Goal: Task Accomplishment & Management: Use online tool/utility

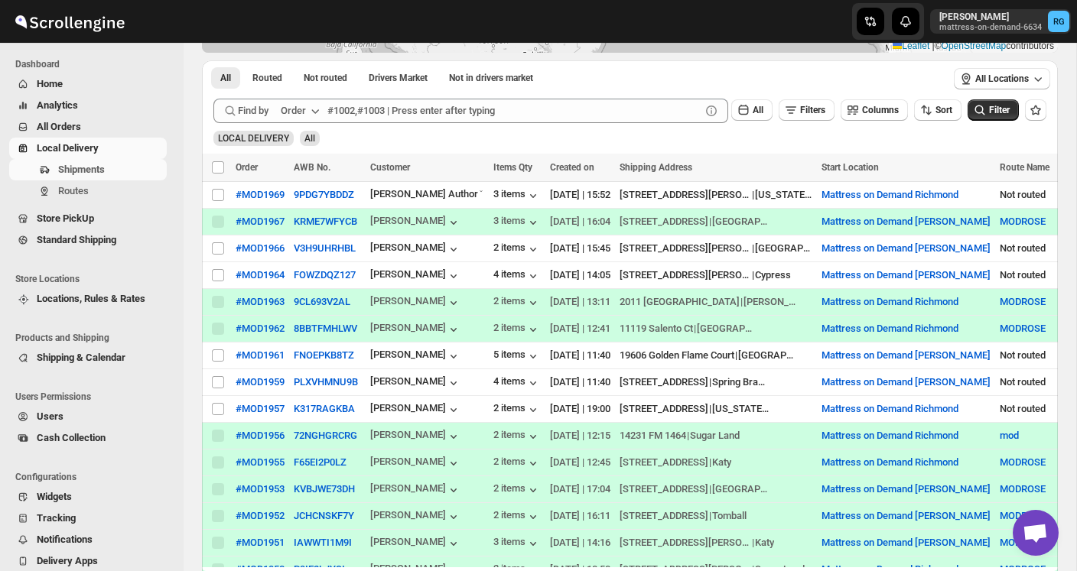
scroll to position [233, 0]
click at [220, 275] on input "Select shipment" at bounding box center [218, 275] width 12 height 12
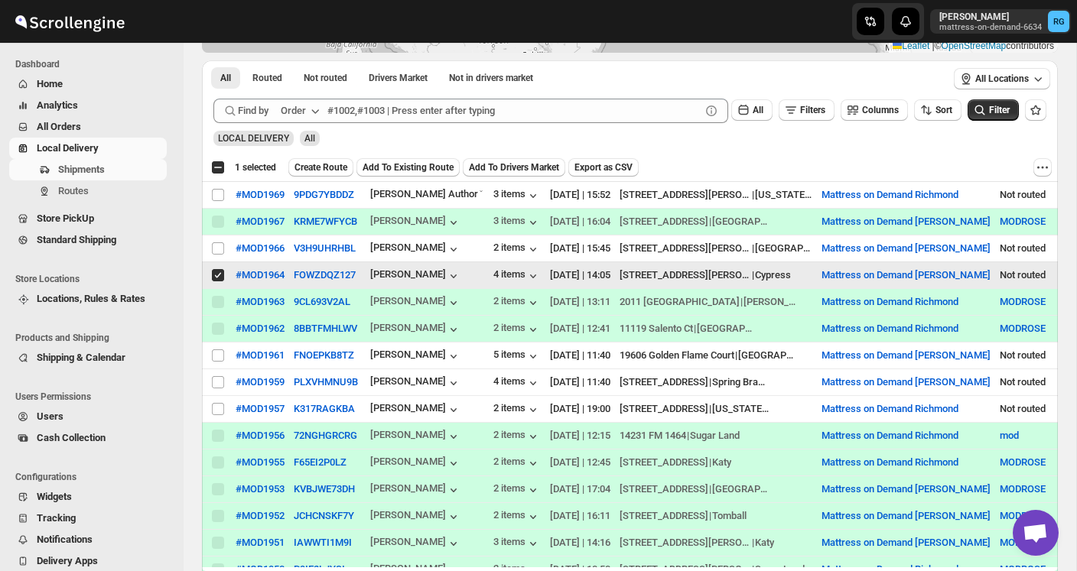
click at [220, 275] on input "Select shipment" at bounding box center [218, 275] width 12 height 12
checkbox input "false"
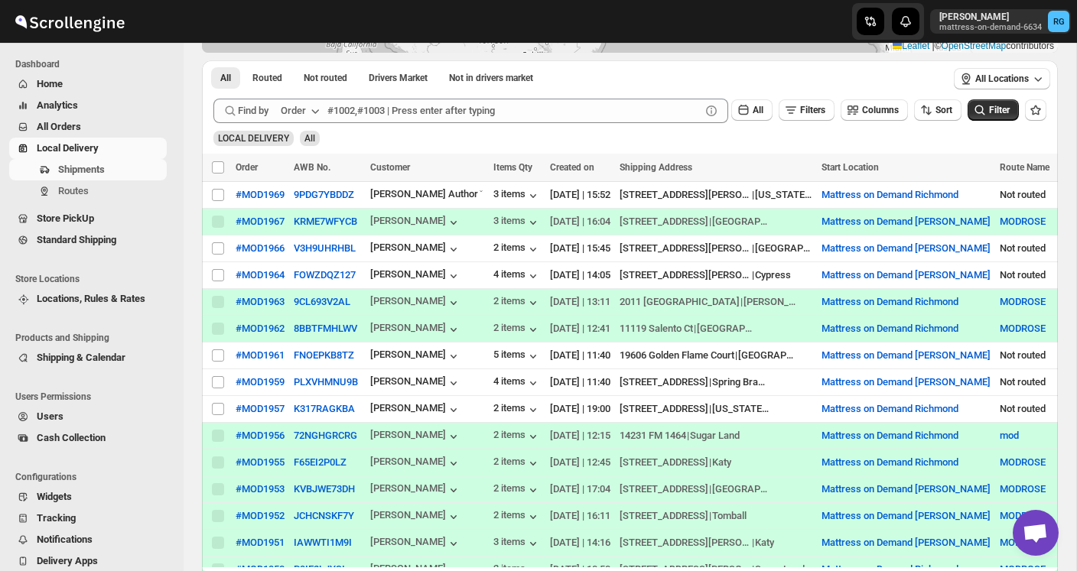
click at [74, 131] on span "All Orders" at bounding box center [59, 126] width 44 height 11
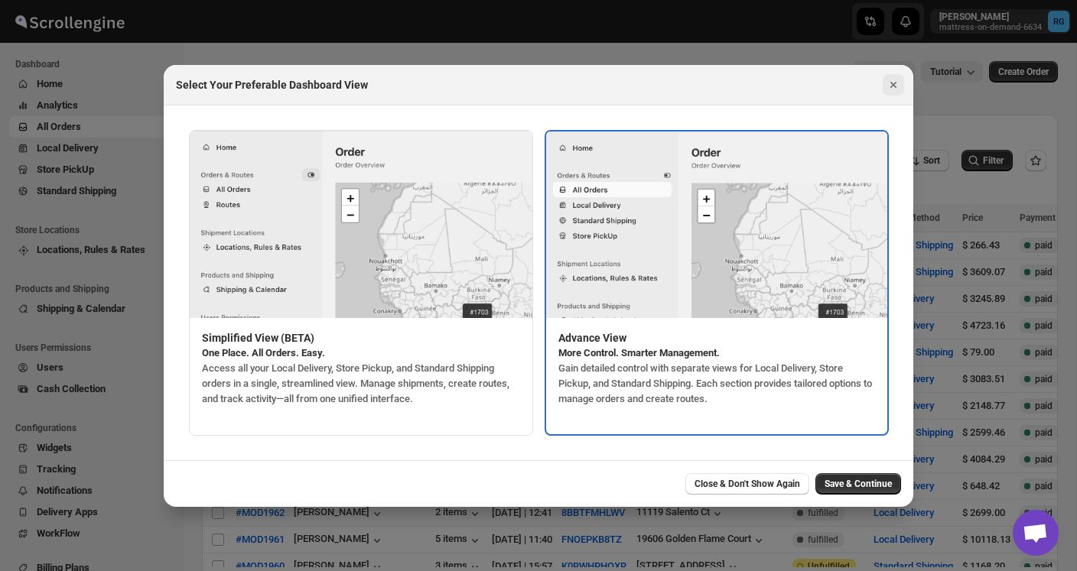
click at [889, 81] on icon "Close" at bounding box center [893, 84] width 15 height 15
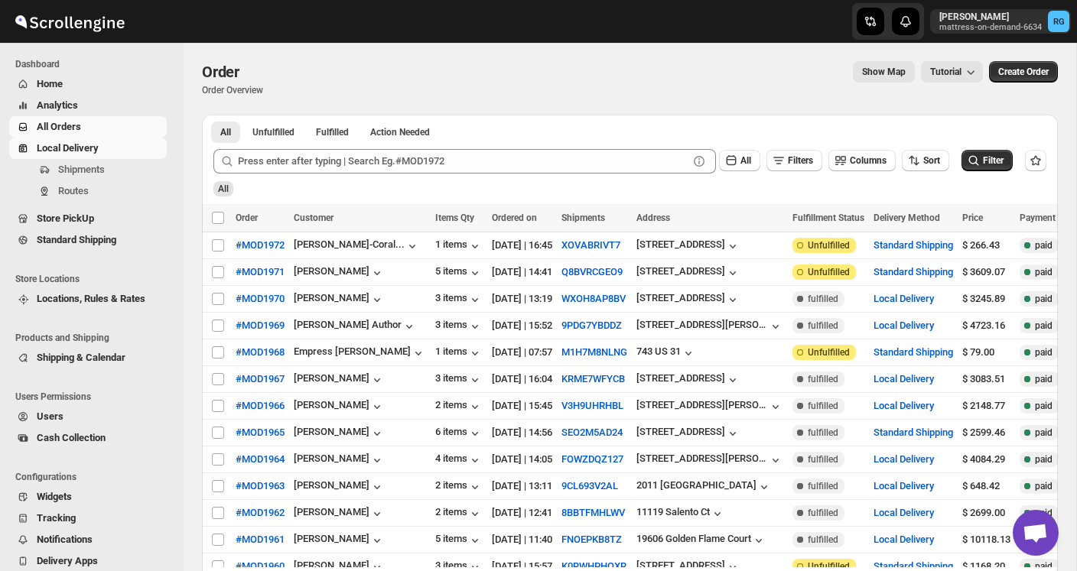
click at [58, 151] on span "Local Delivery" at bounding box center [68, 147] width 62 height 11
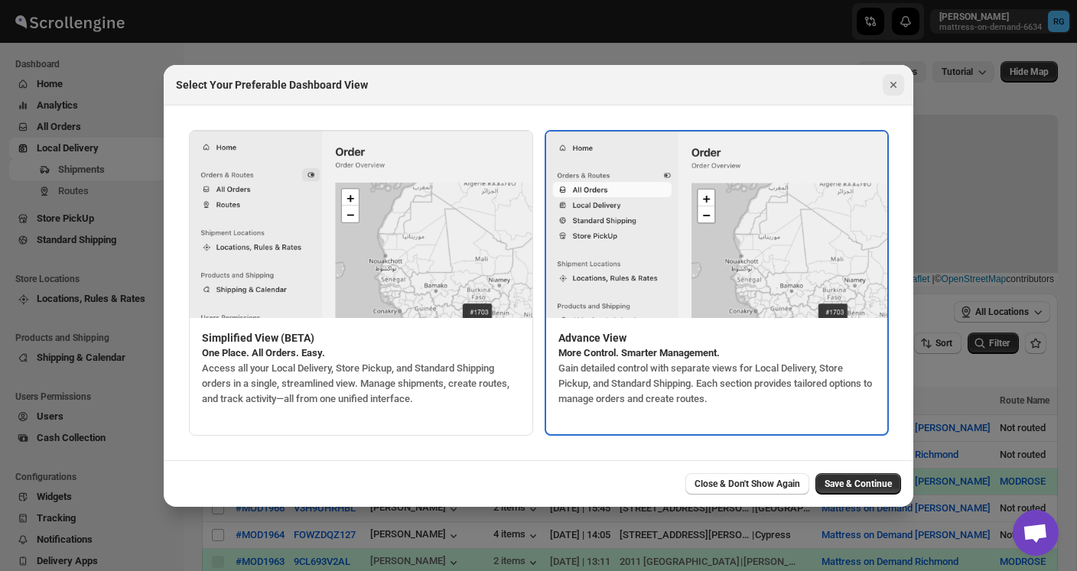
click at [893, 84] on icon "Close" at bounding box center [893, 85] width 6 height 6
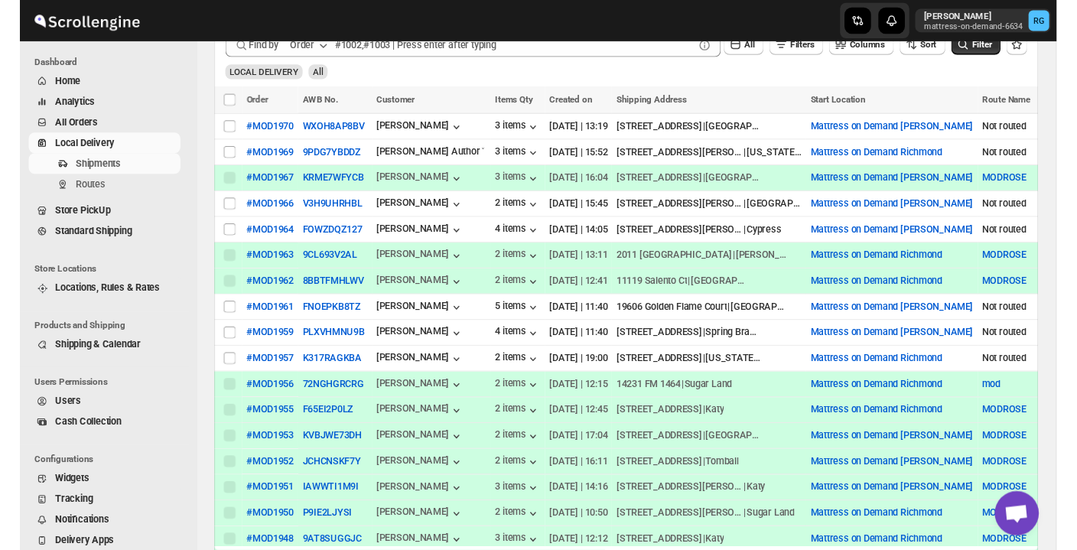
scroll to position [298, 0]
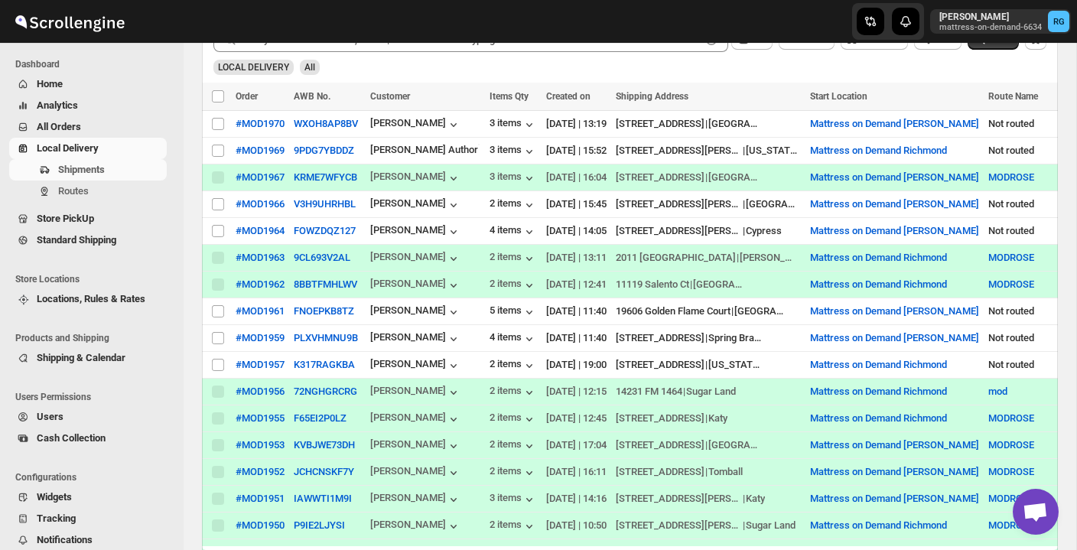
click at [63, 128] on span "All Orders" at bounding box center [59, 126] width 44 height 11
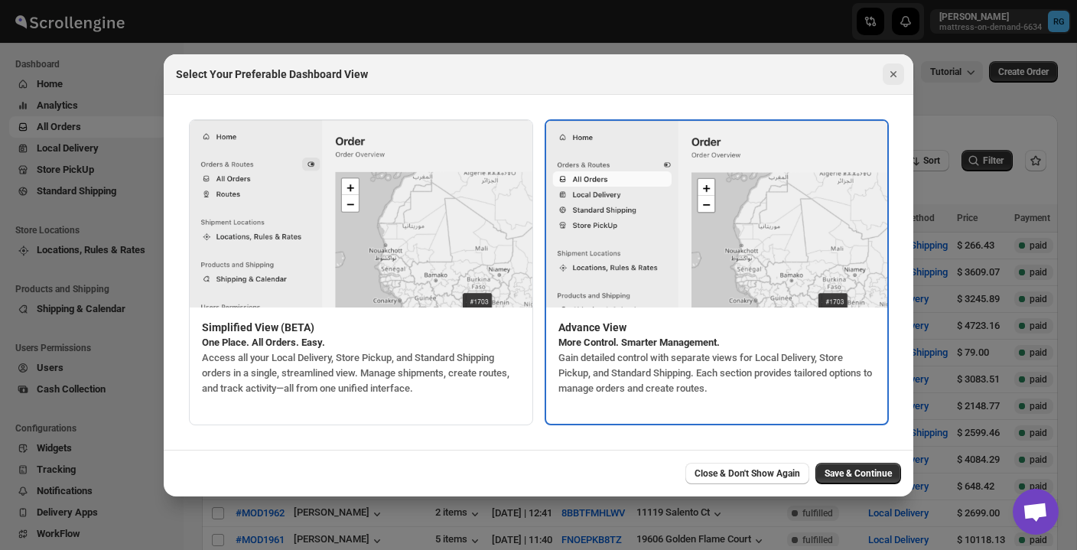
click at [896, 70] on icon "Close" at bounding box center [893, 74] width 15 height 15
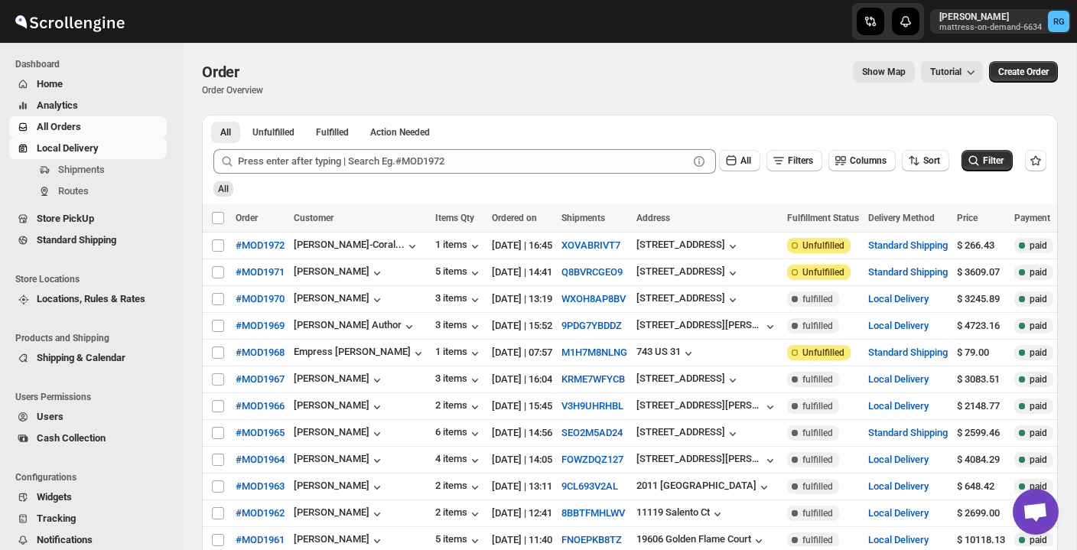
click at [110, 146] on span "Local Delivery" at bounding box center [100, 148] width 127 height 15
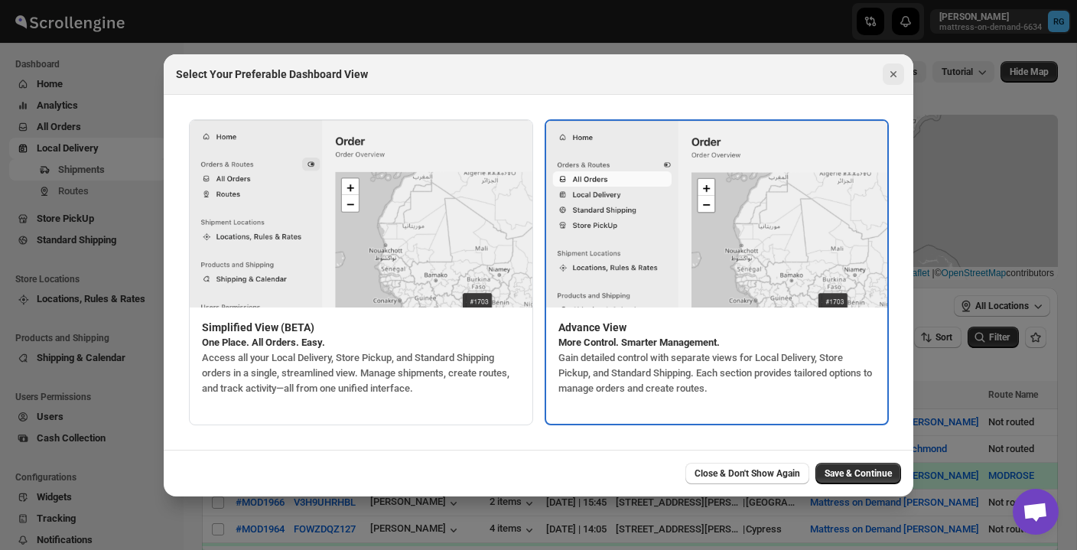
click at [888, 71] on icon "Close" at bounding box center [893, 74] width 15 height 15
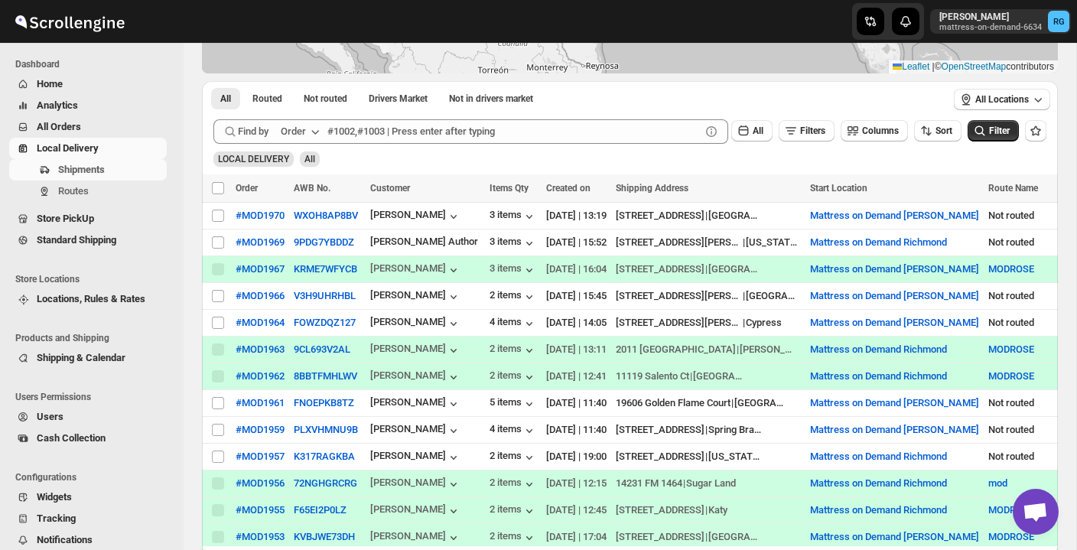
scroll to position [206, 0]
click at [220, 327] on input "Select shipment" at bounding box center [218, 323] width 12 height 12
checkbox input "true"
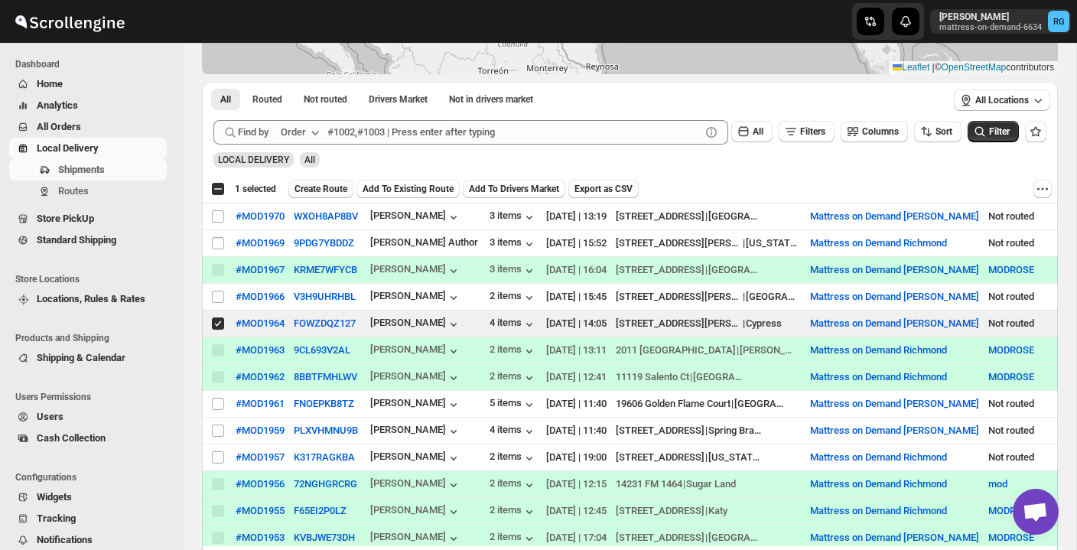
click at [315, 185] on span "Create Route" at bounding box center [320, 189] width 53 height 12
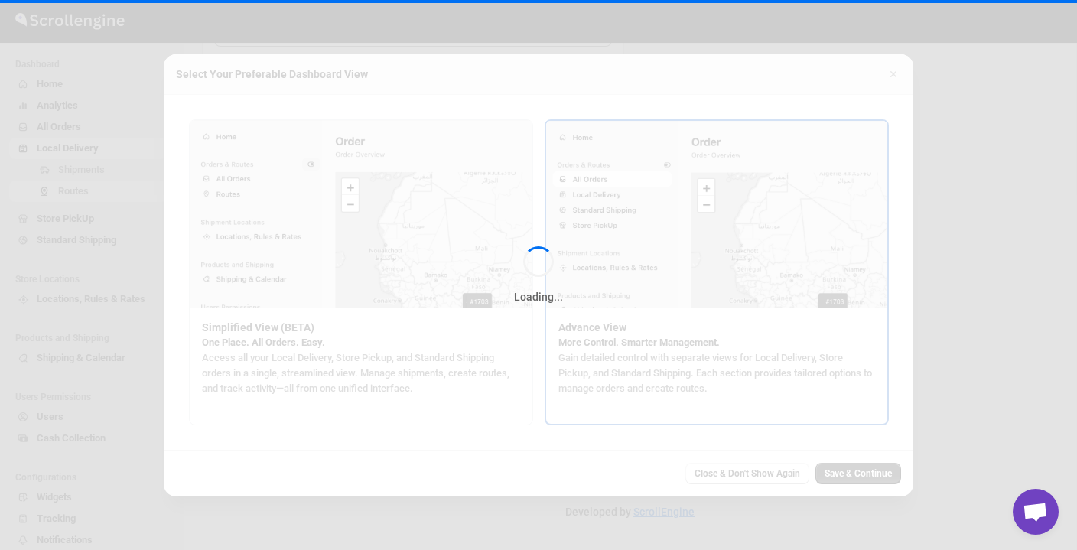
type input "Route - 06/10-0932"
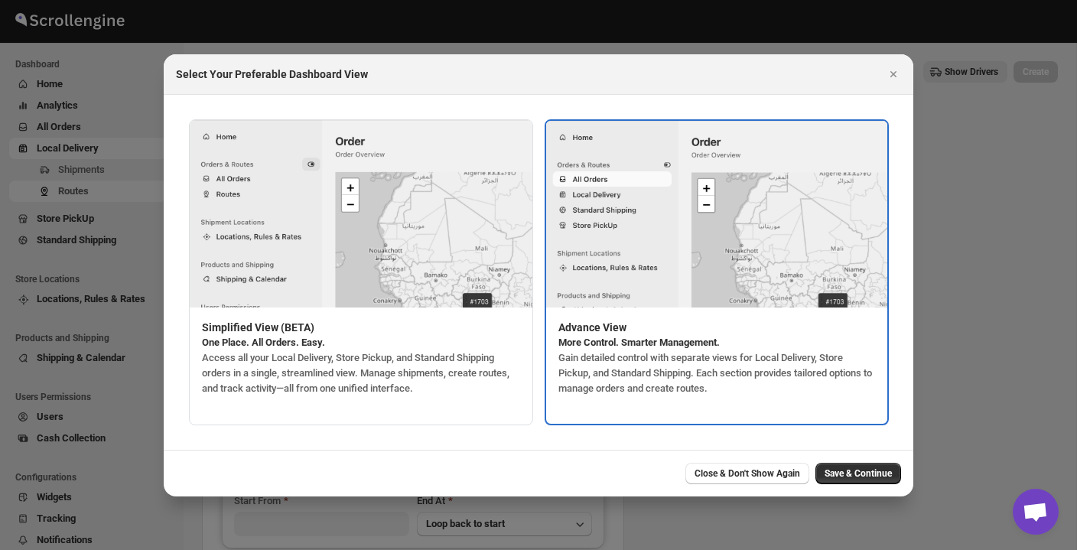
type input "Mattress on Demand [PERSON_NAME]"
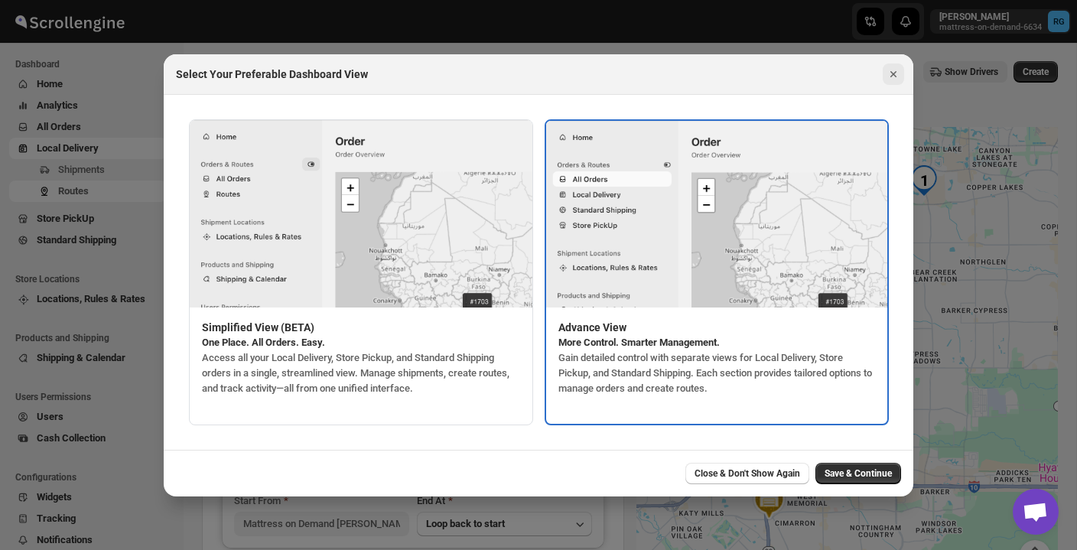
click at [895, 80] on icon "Close" at bounding box center [893, 74] width 15 height 15
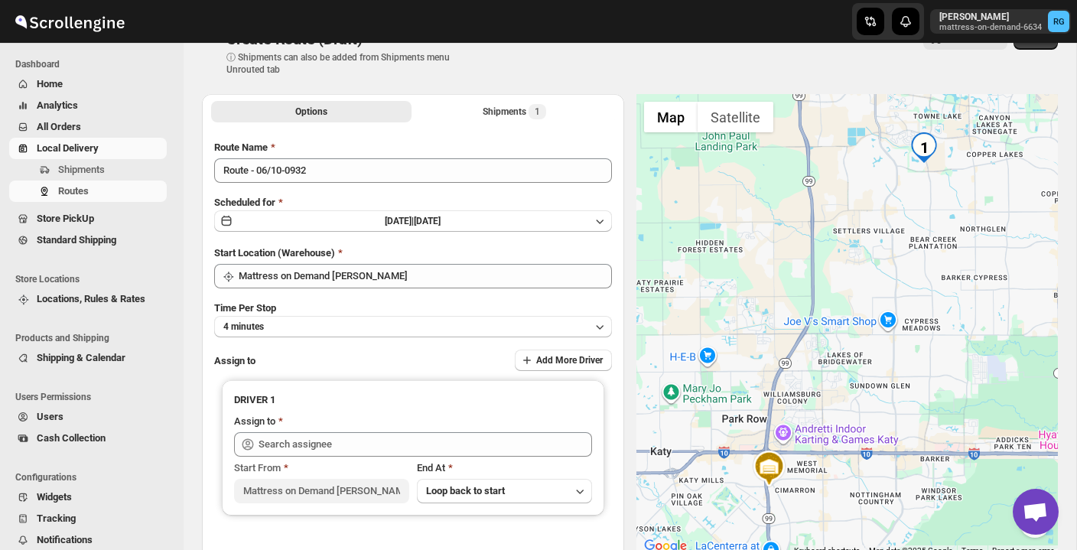
scroll to position [44, 0]
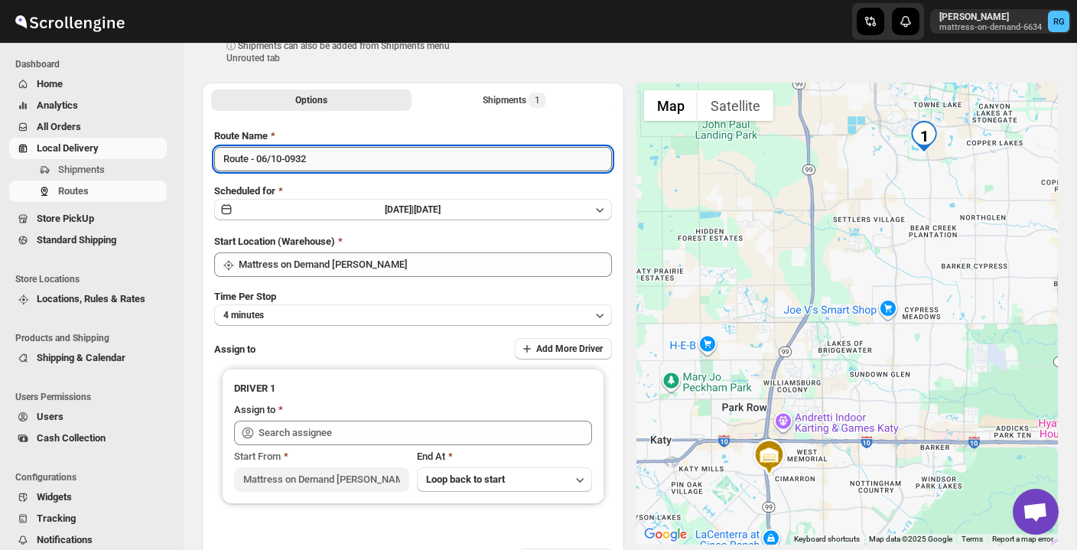
click at [341, 162] on input "Route - 06/10-0932" at bounding box center [413, 159] width 398 height 24
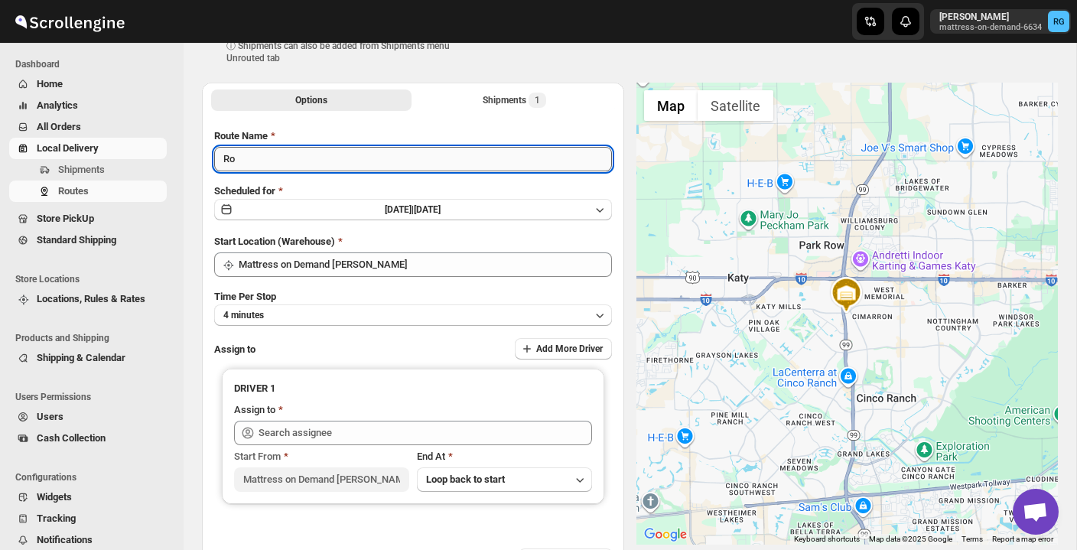
type input "R"
type input "r"
type input "R"
type input "Mod Rose"
click at [592, 318] on icon "button" at bounding box center [599, 314] width 15 height 15
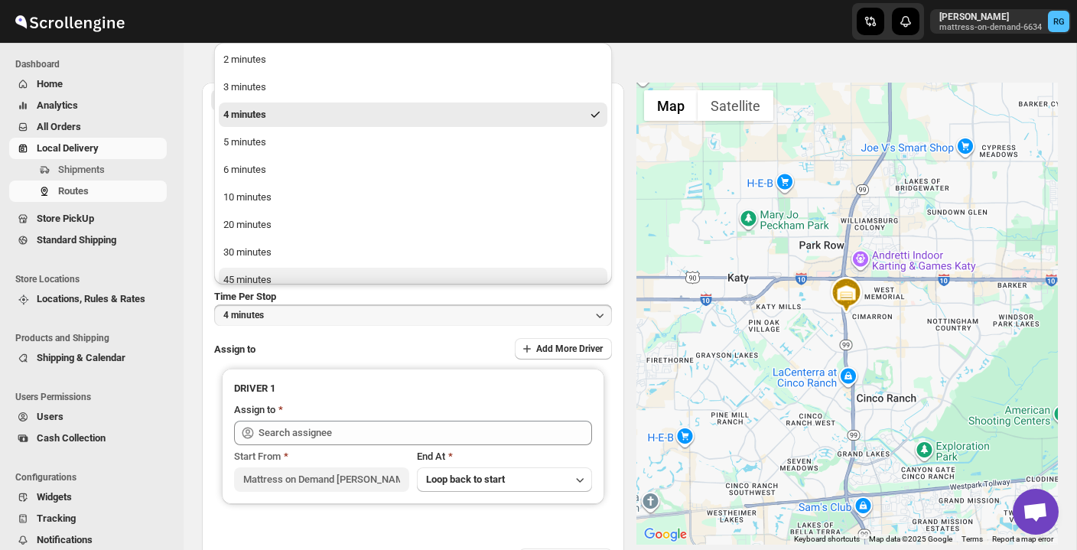
click at [280, 279] on button "45 minutes" at bounding box center [413, 280] width 389 height 24
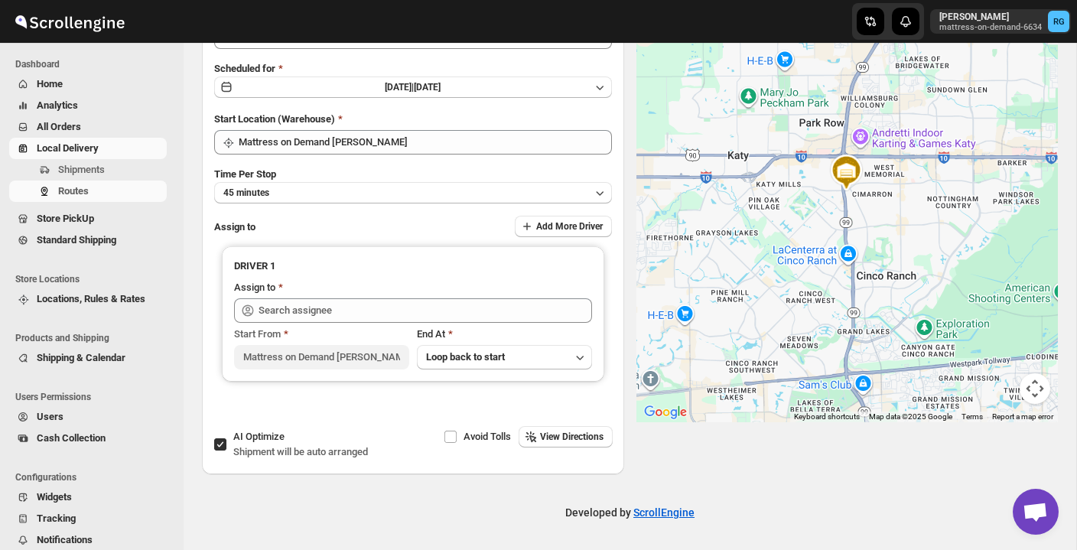
scroll to position [166, 0]
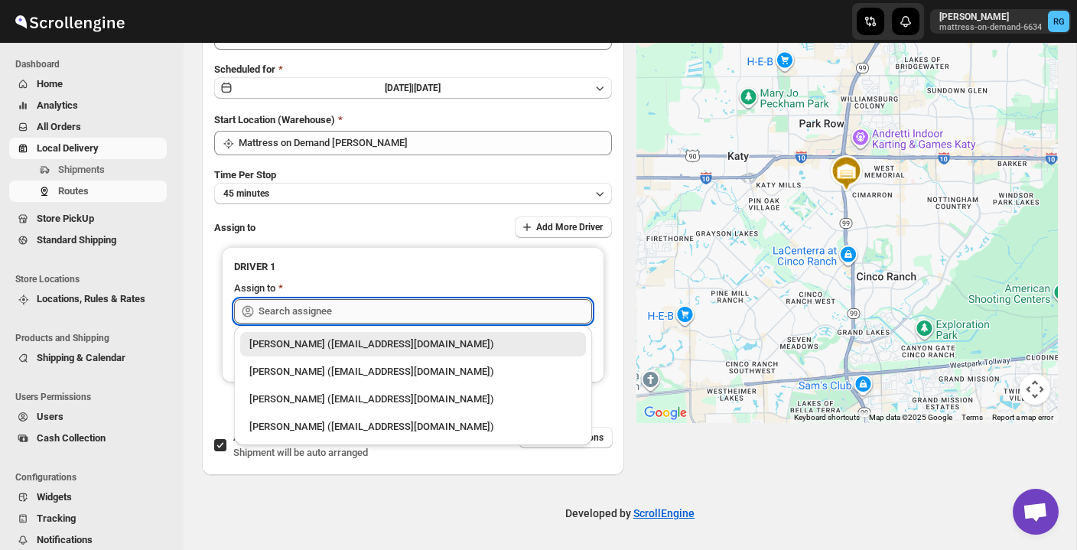
click at [525, 315] on input "text" at bounding box center [425, 311] width 333 height 24
click at [385, 431] on div "[PERSON_NAME] ([EMAIL_ADDRESS][DOMAIN_NAME])" at bounding box center [412, 426] width 327 height 15
type input "[PERSON_NAME] ([EMAIL_ADDRESS][DOMAIN_NAME])"
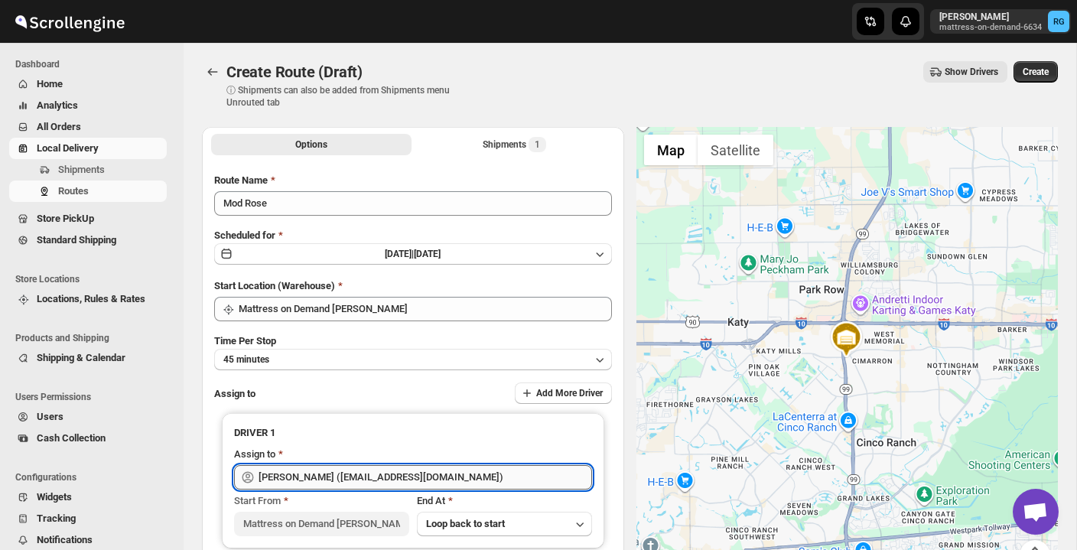
scroll to position [0, 0]
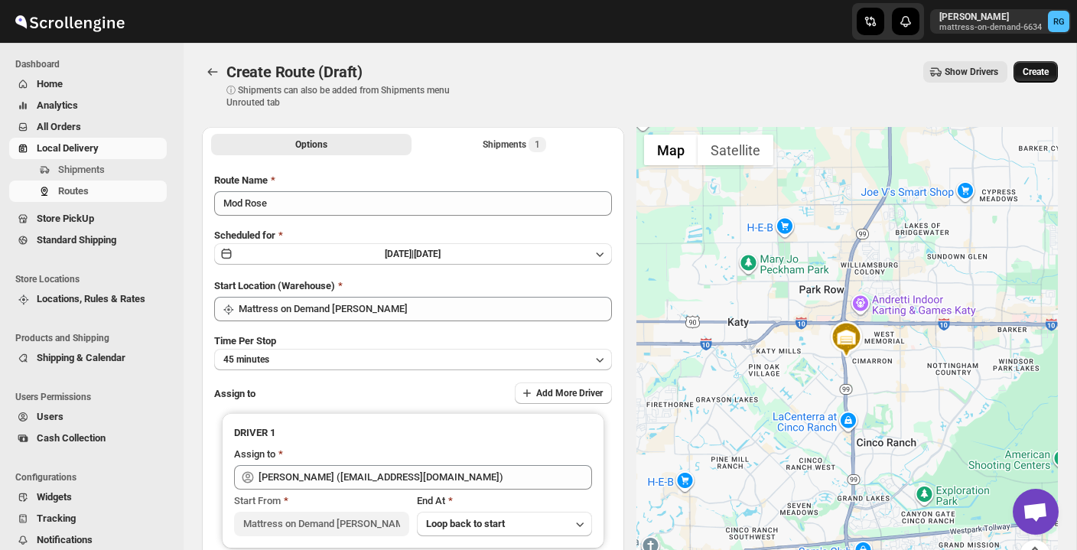
click at [1030, 79] on button "Create" at bounding box center [1035, 71] width 44 height 21
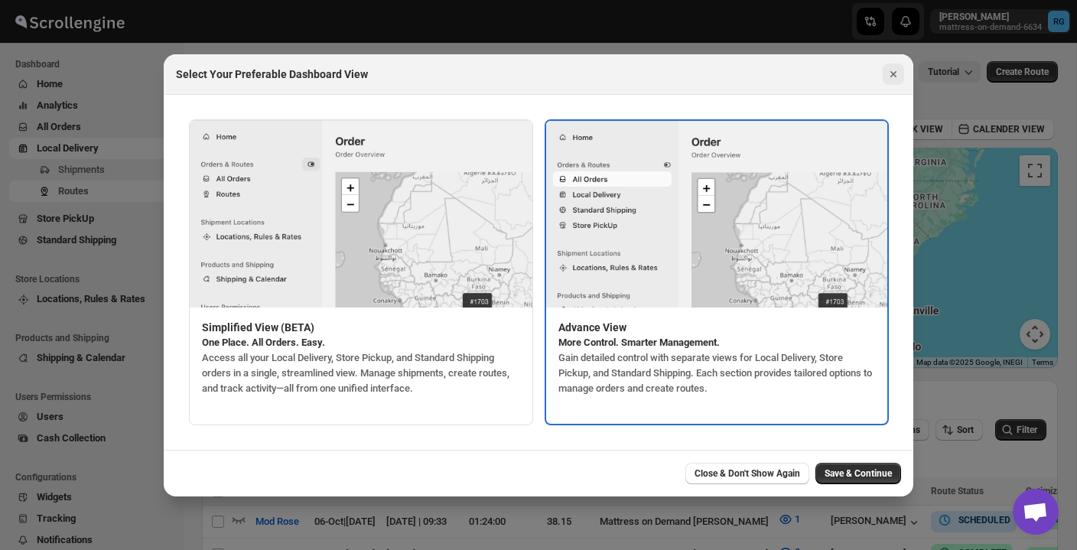
click at [890, 76] on icon "Close" at bounding box center [893, 74] width 15 height 15
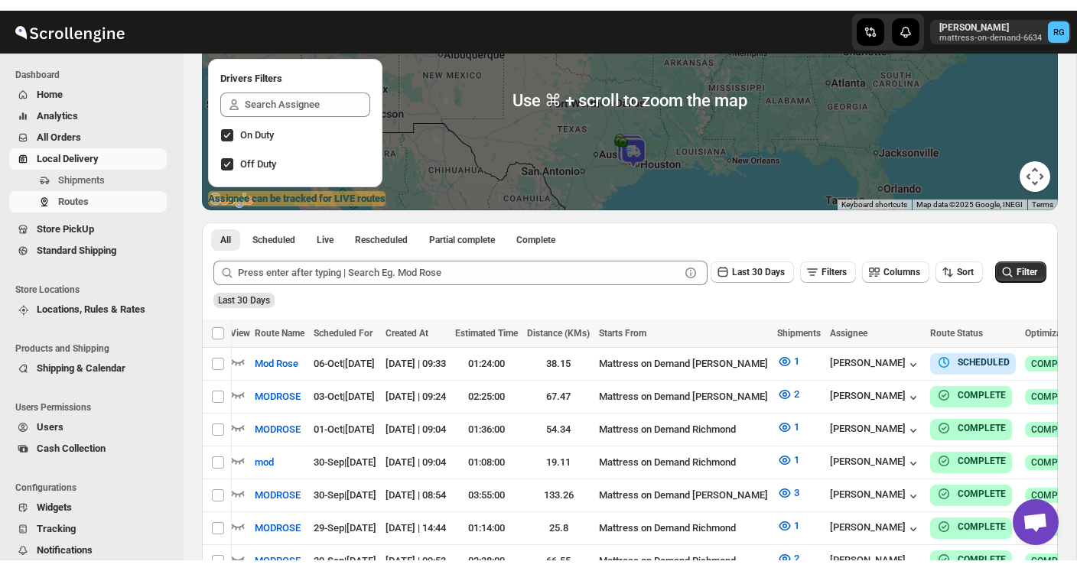
scroll to position [169, 0]
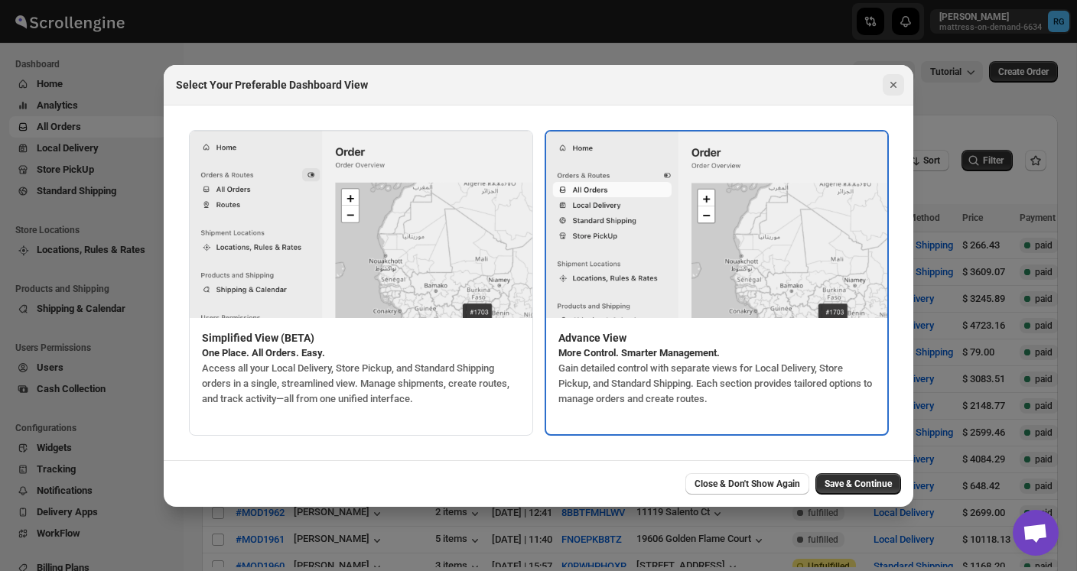
click at [897, 83] on icon "Close" at bounding box center [893, 84] width 15 height 15
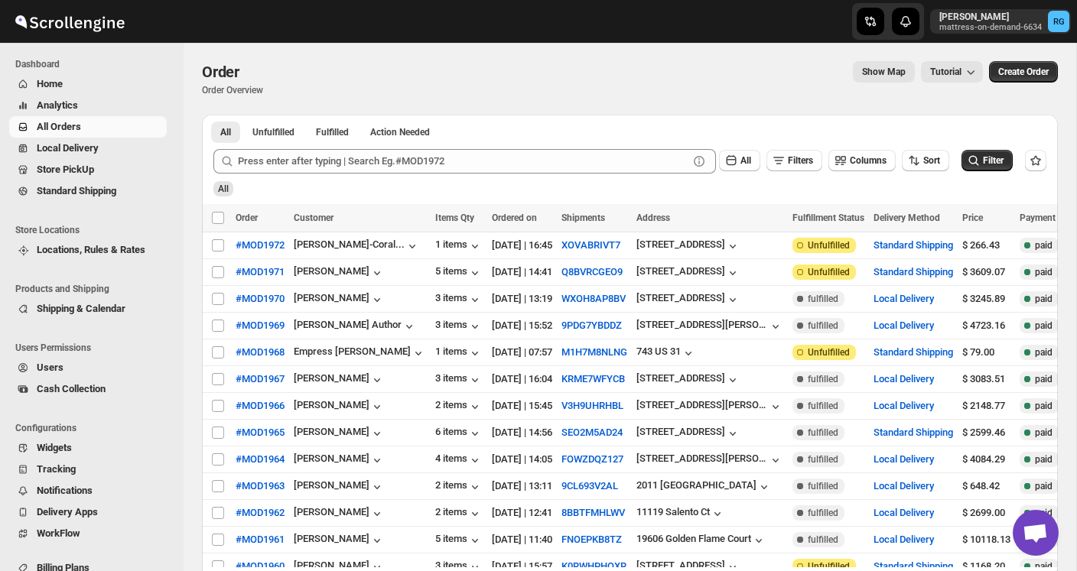
click at [73, 89] on span "Home" at bounding box center [100, 83] width 127 height 15
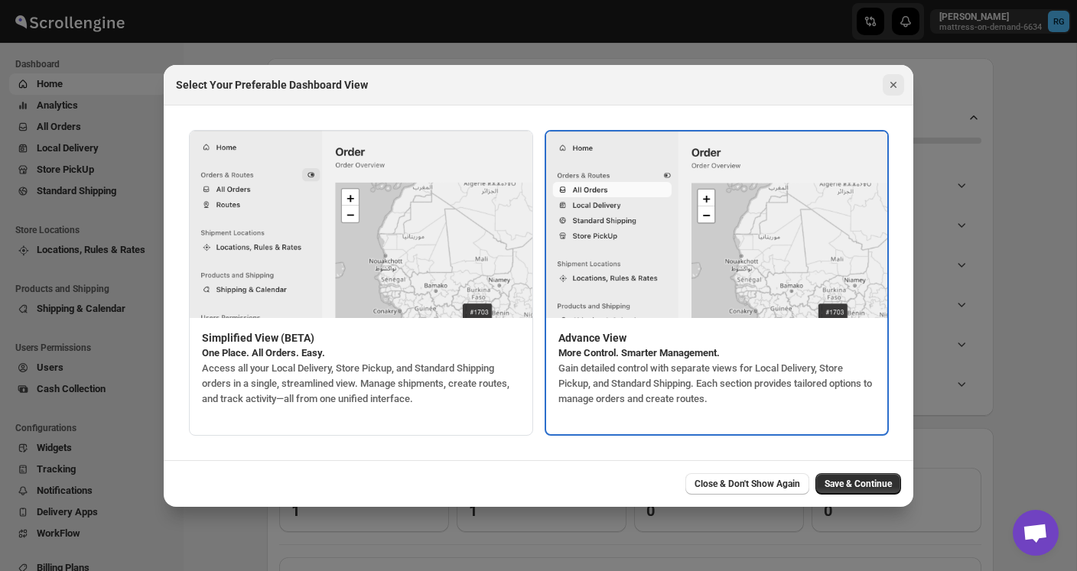
click at [895, 81] on icon "Close" at bounding box center [893, 84] width 15 height 15
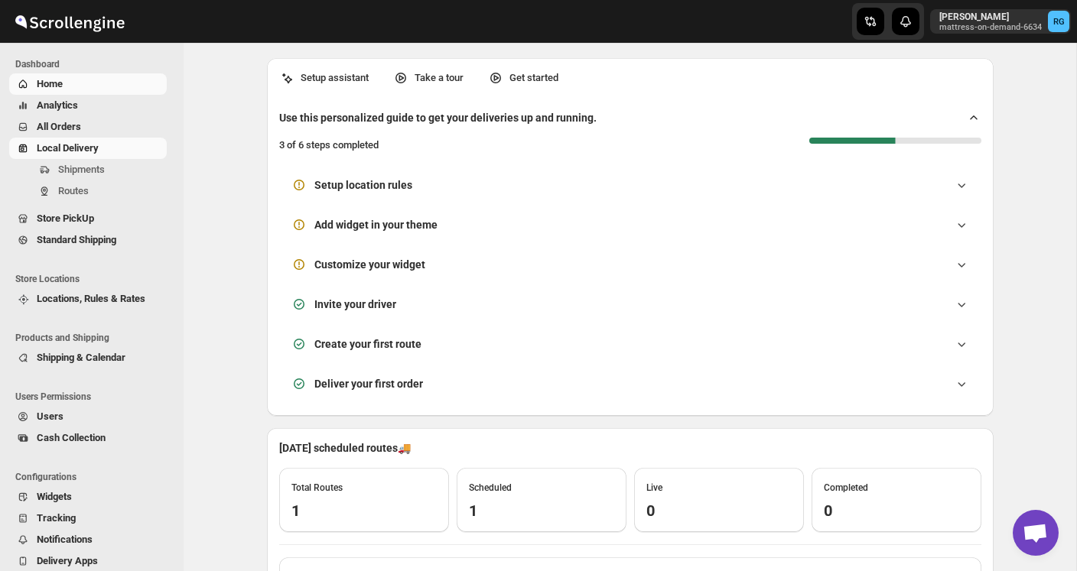
click at [76, 145] on span "Local Delivery" at bounding box center [68, 147] width 62 height 11
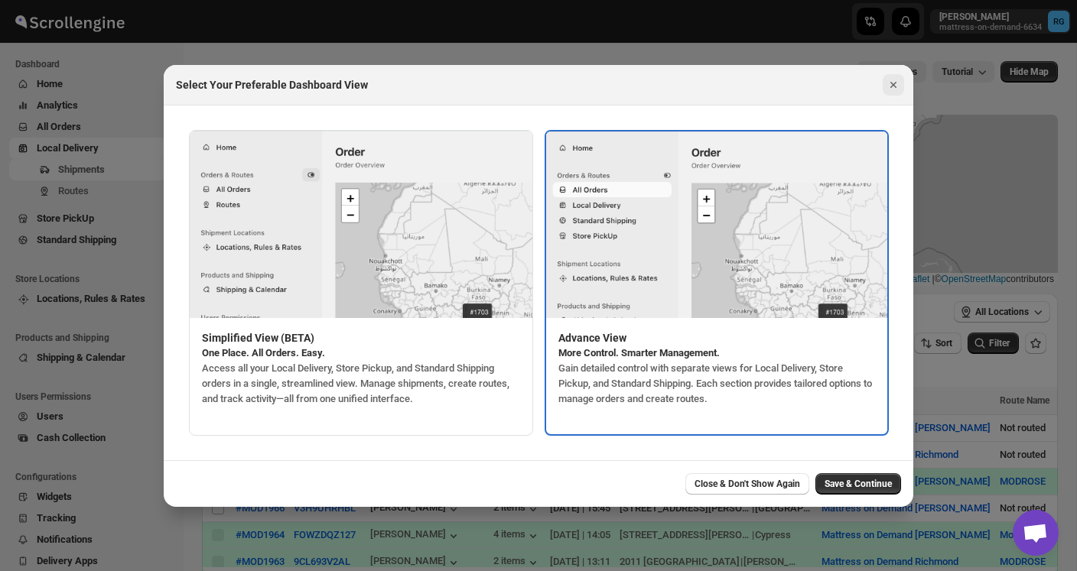
click at [890, 82] on icon "Close" at bounding box center [893, 84] width 15 height 15
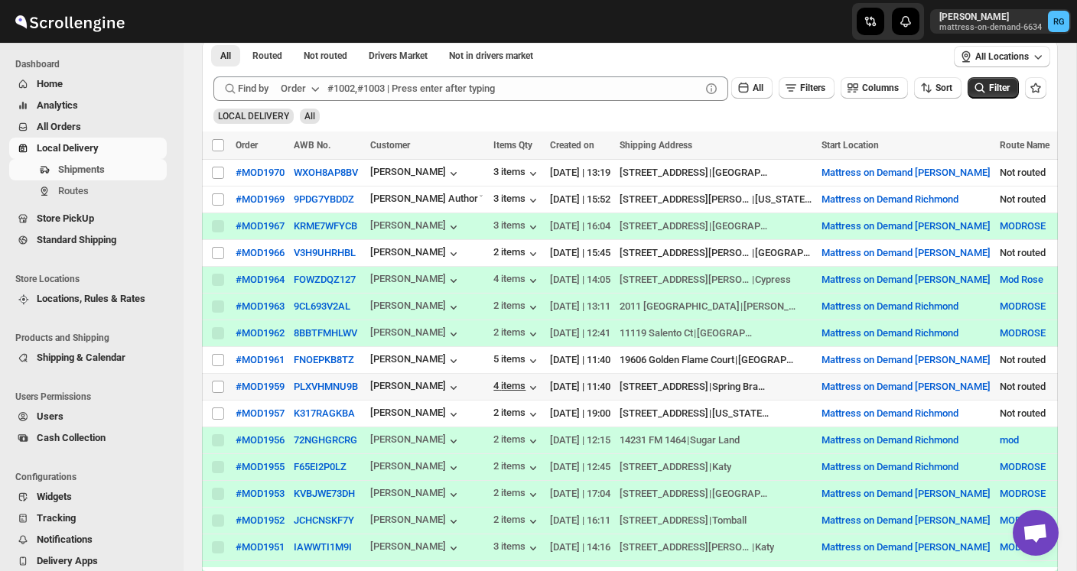
scroll to position [307, 0]
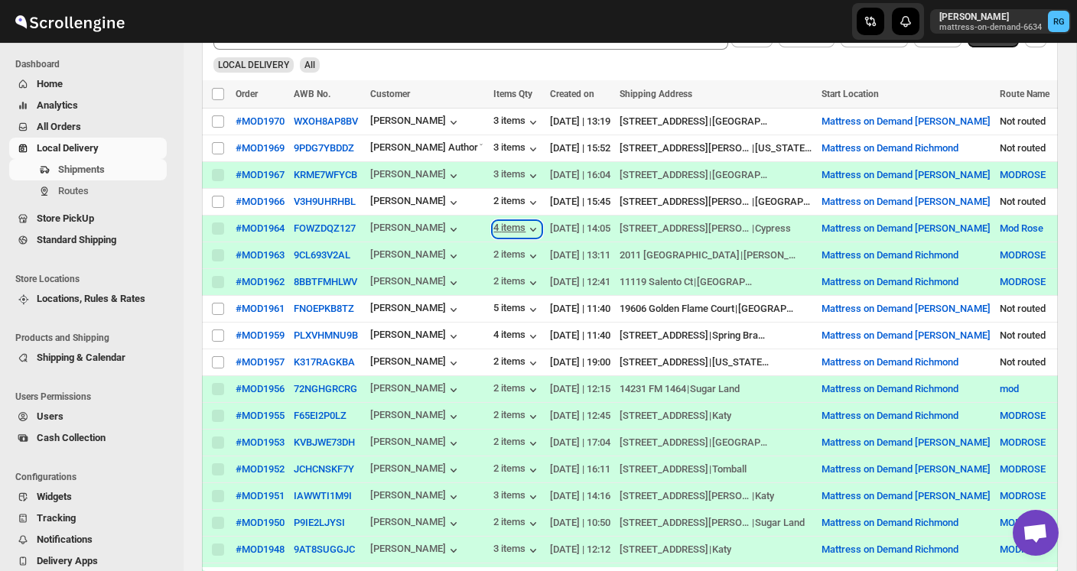
click at [513, 226] on div "4 items" at bounding box center [516, 229] width 47 height 15
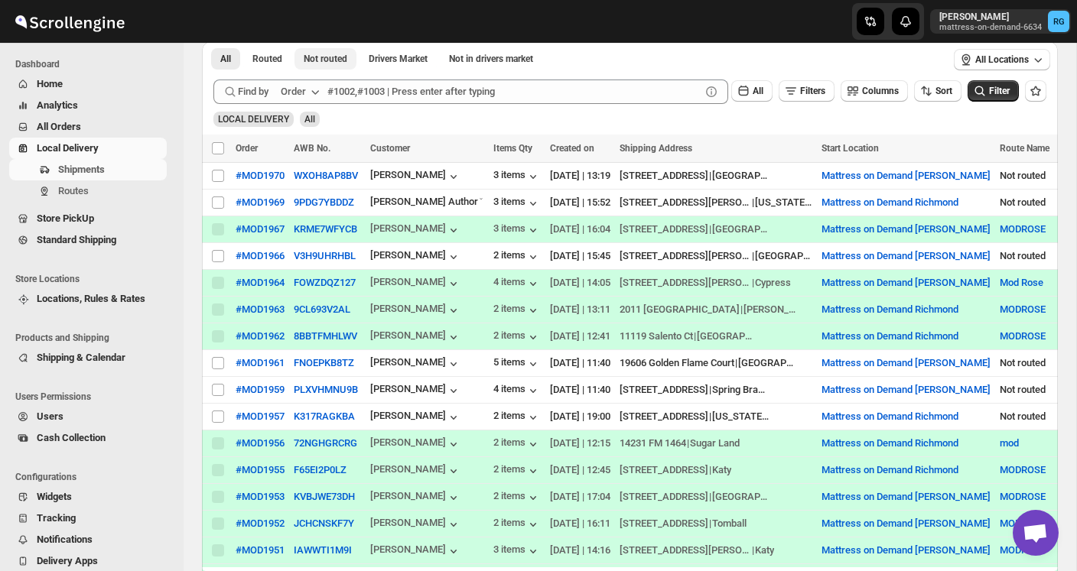
scroll to position [252, 0]
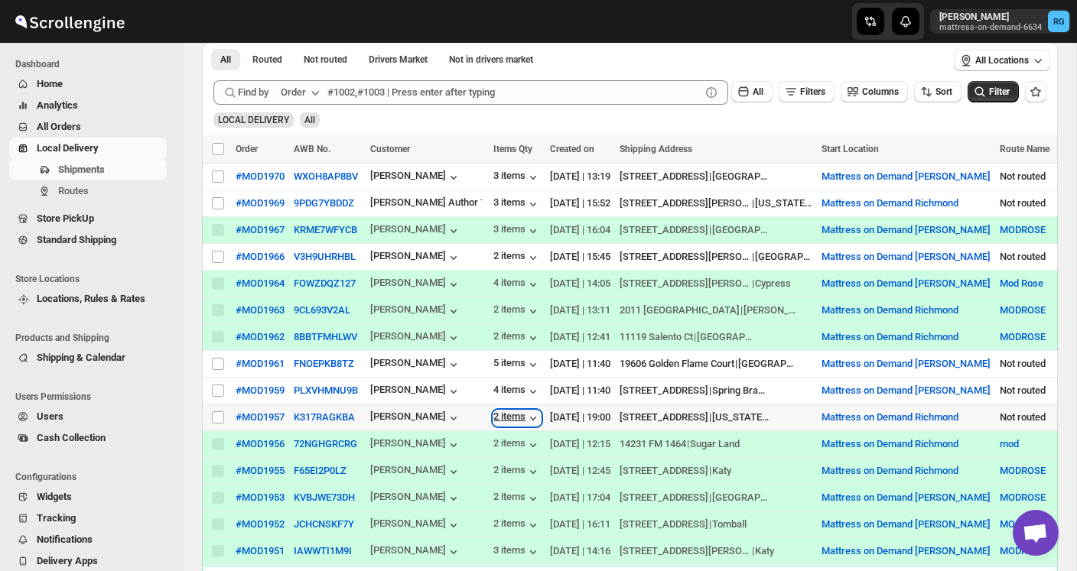
click at [498, 413] on div "2 items" at bounding box center [516, 418] width 47 height 15
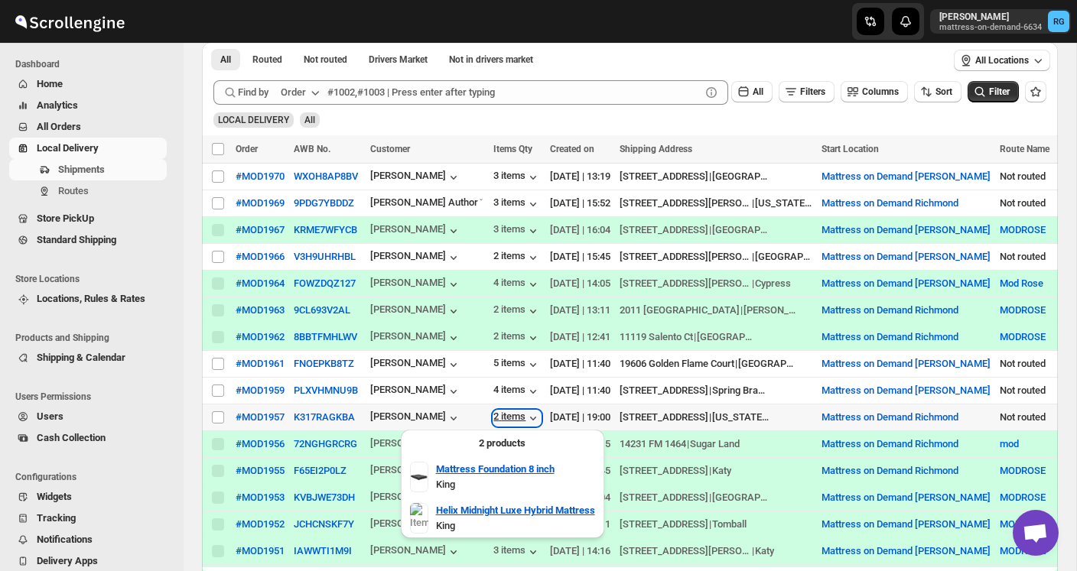
click at [498, 413] on div "2 items" at bounding box center [516, 418] width 47 height 15
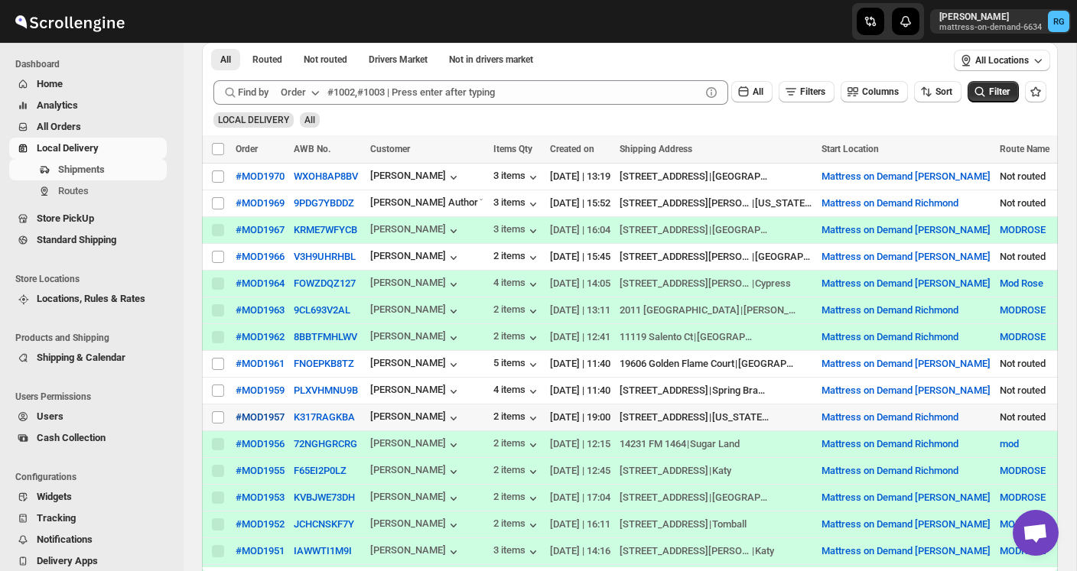
click at [253, 413] on div "#MOD1957" at bounding box center [260, 416] width 49 height 11
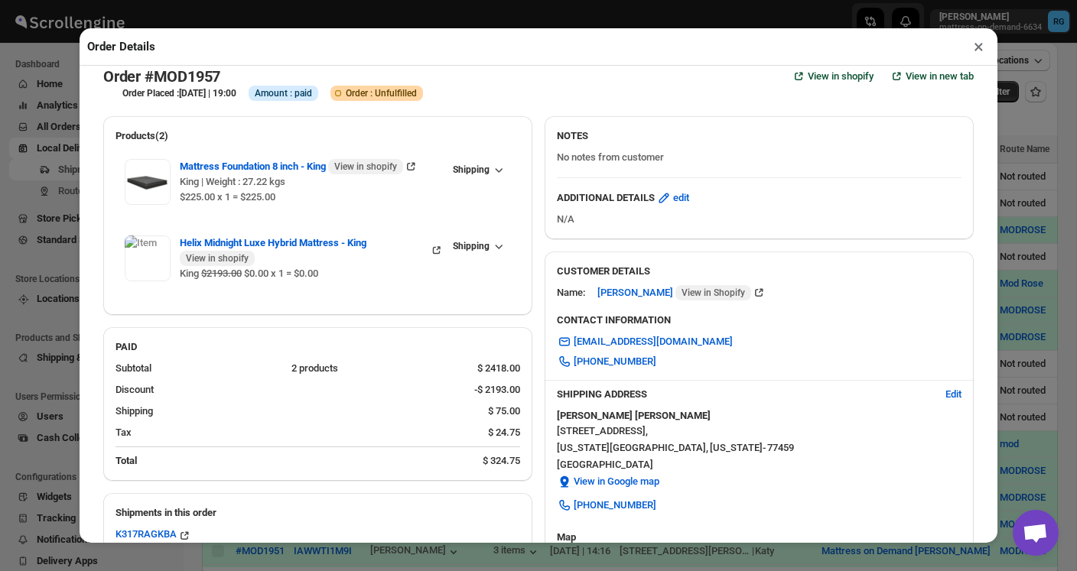
scroll to position [2, 0]
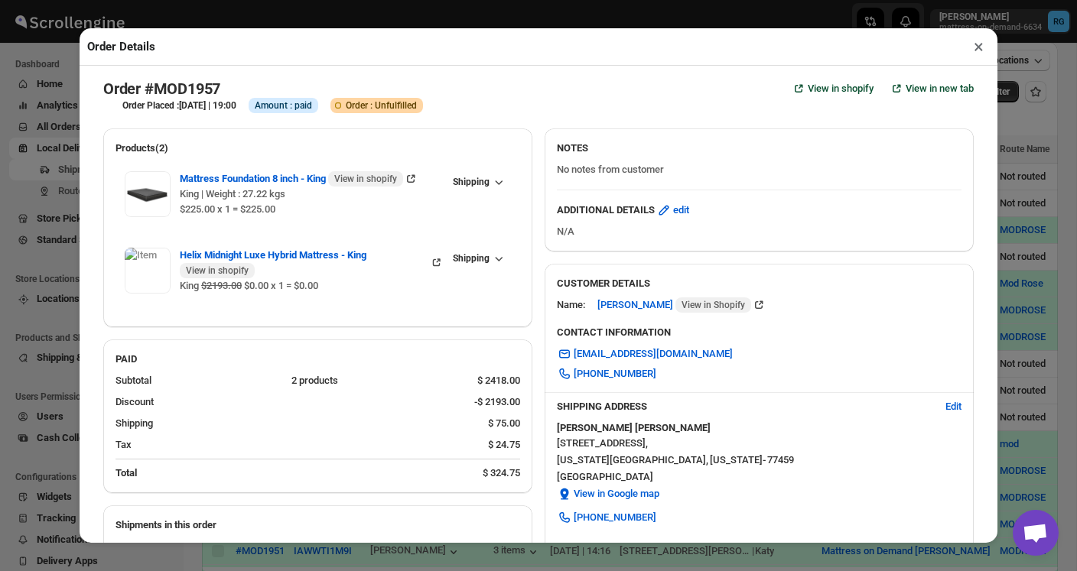
click at [979, 47] on button "×" at bounding box center [979, 46] width 22 height 21
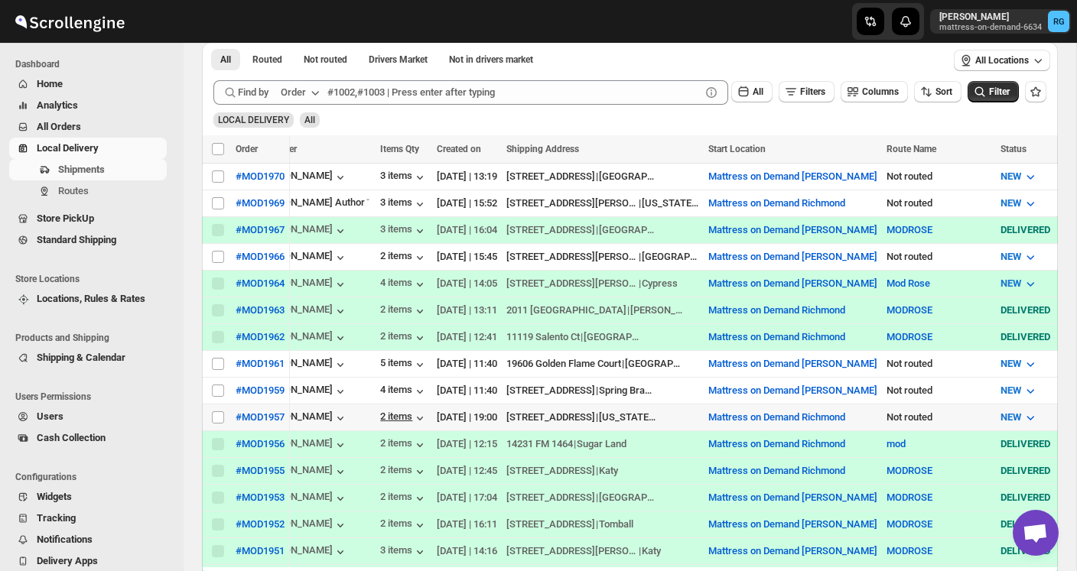
scroll to position [0, 0]
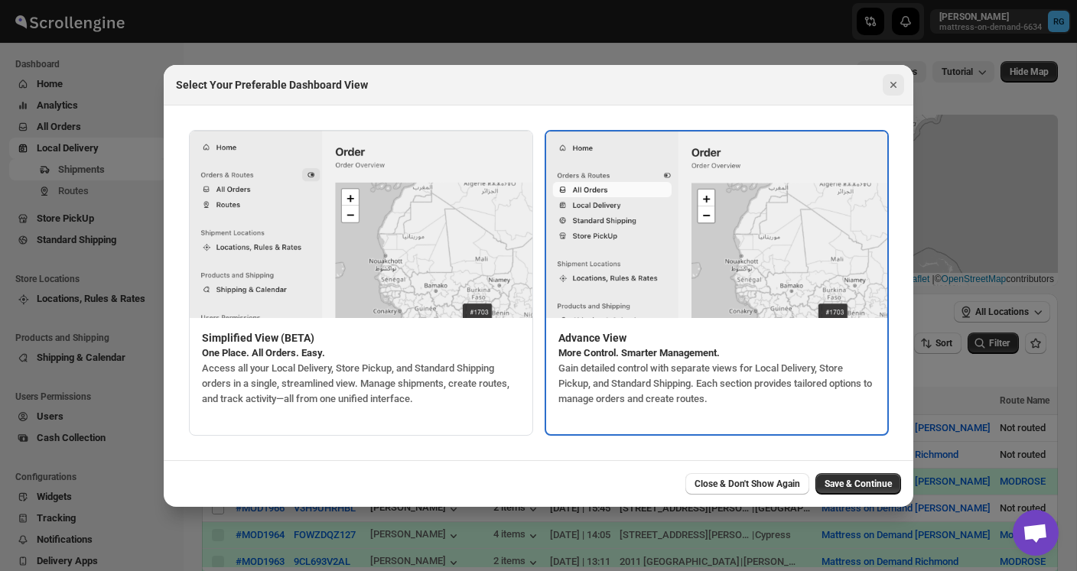
click at [899, 83] on icon "Close" at bounding box center [893, 84] width 15 height 15
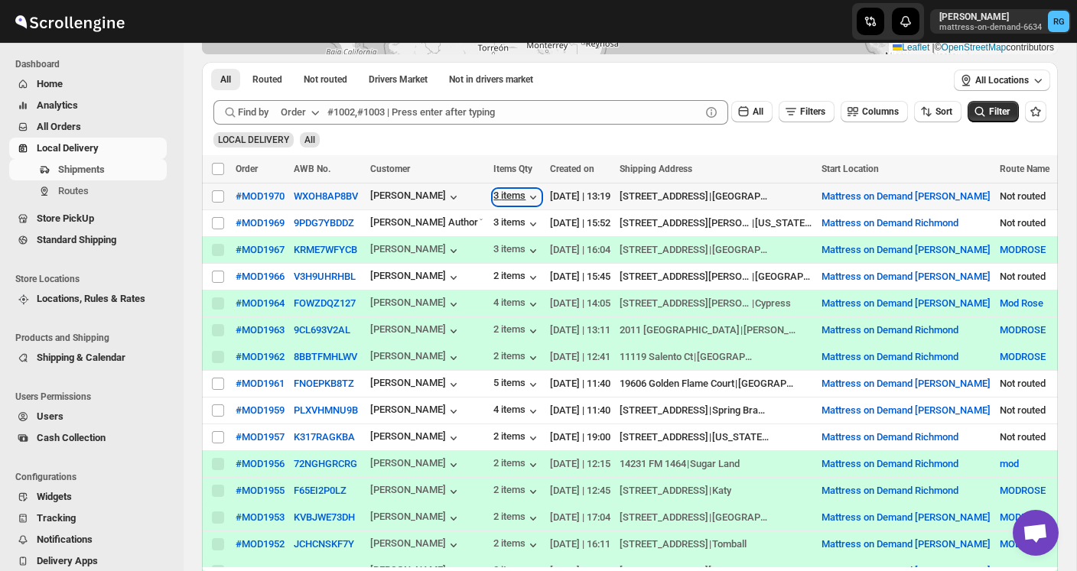
click at [498, 194] on div "3 items" at bounding box center [516, 197] width 47 height 15
click at [282, 200] on div "#MOD1970" at bounding box center [260, 195] width 49 height 11
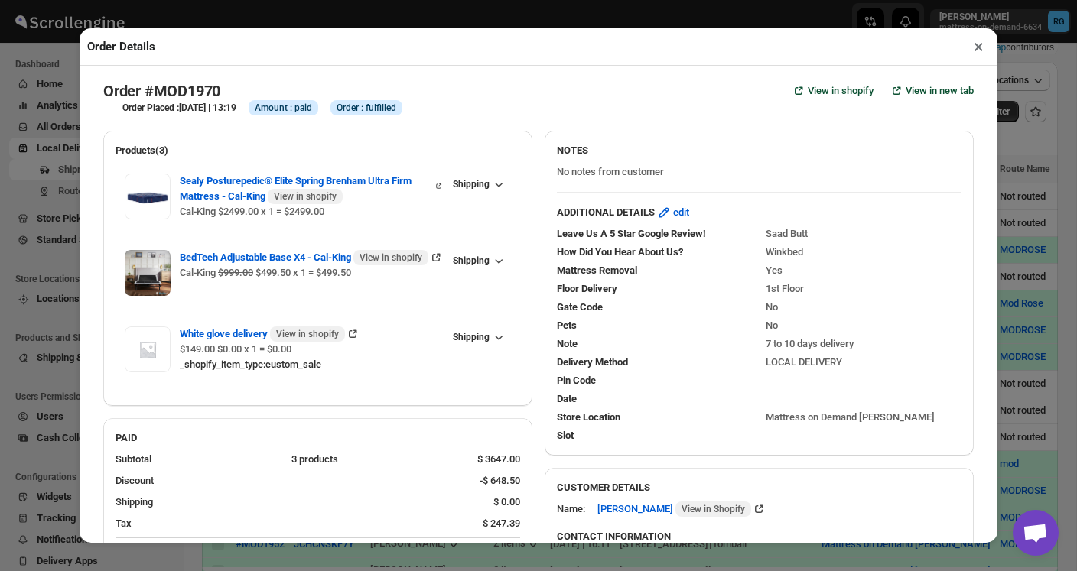
click at [981, 47] on button "×" at bounding box center [979, 46] width 22 height 21
